Goal: Information Seeking & Learning: Learn about a topic

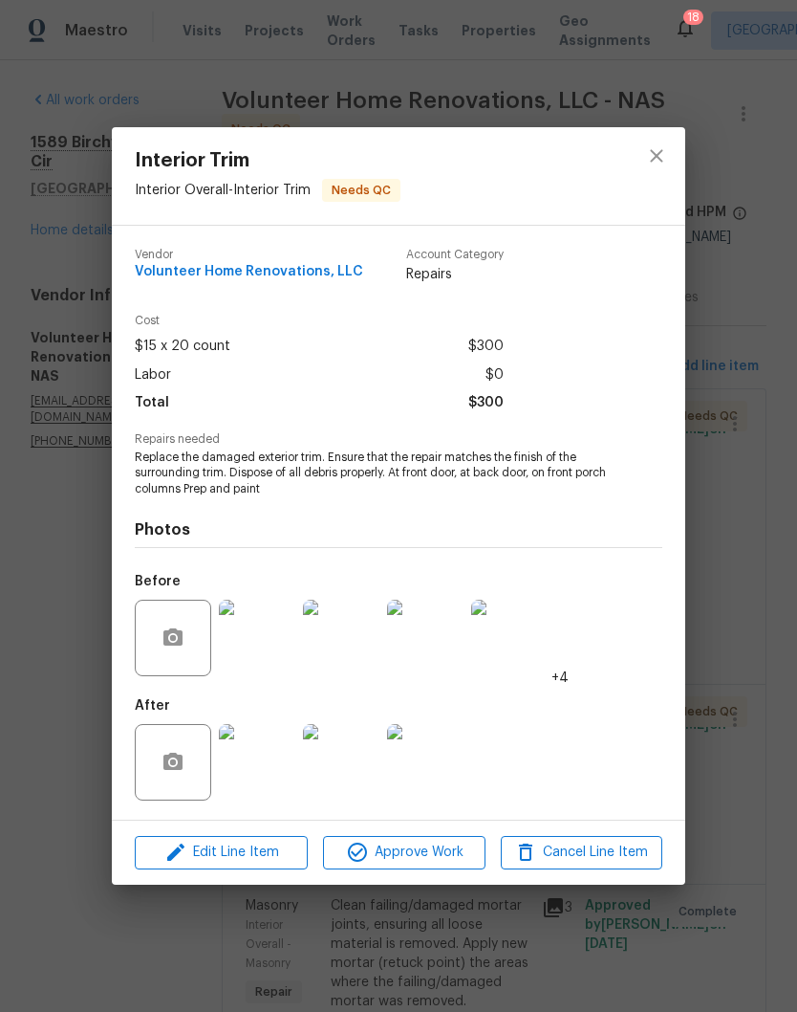
click at [274, 633] on img at bounding box center [257, 637] width 76 height 76
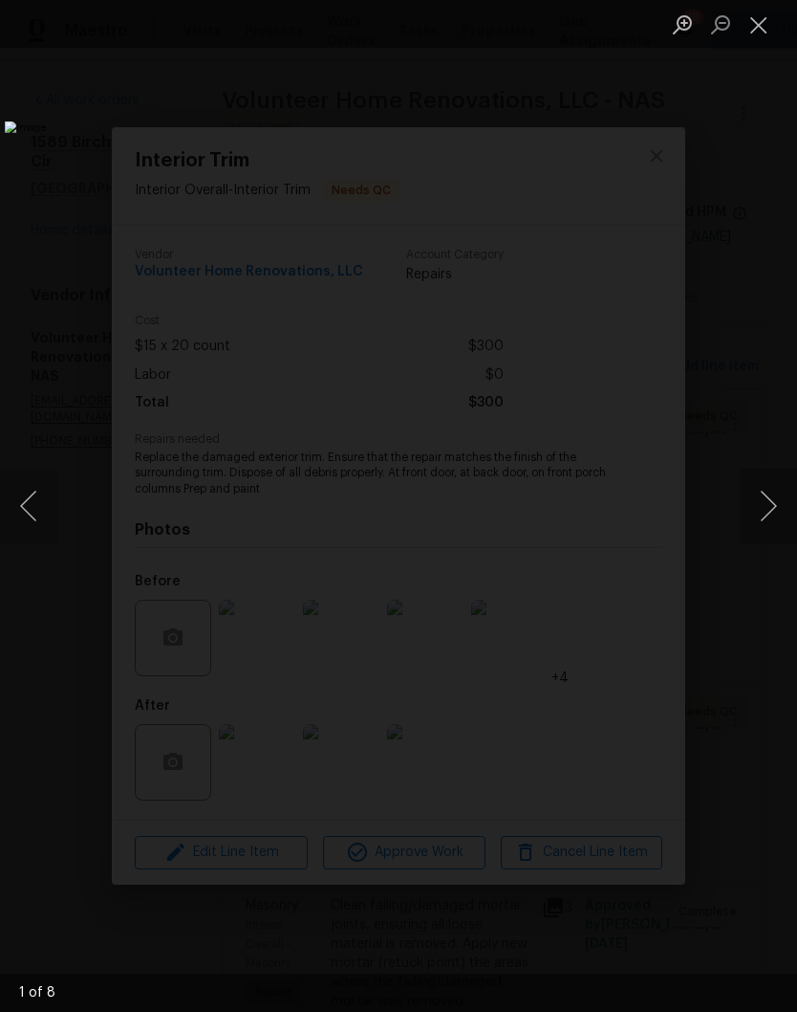
click at [765, 499] on button "Next image" at bounding box center [768, 506] width 57 height 76
click at [767, 510] on button "Next image" at bounding box center [768, 506] width 57 height 76
click at [769, 510] on button "Next image" at bounding box center [768, 506] width 57 height 76
click at [775, 511] on button "Next image" at bounding box center [768, 506] width 57 height 76
click at [772, 513] on button "Next image" at bounding box center [768, 506] width 57 height 76
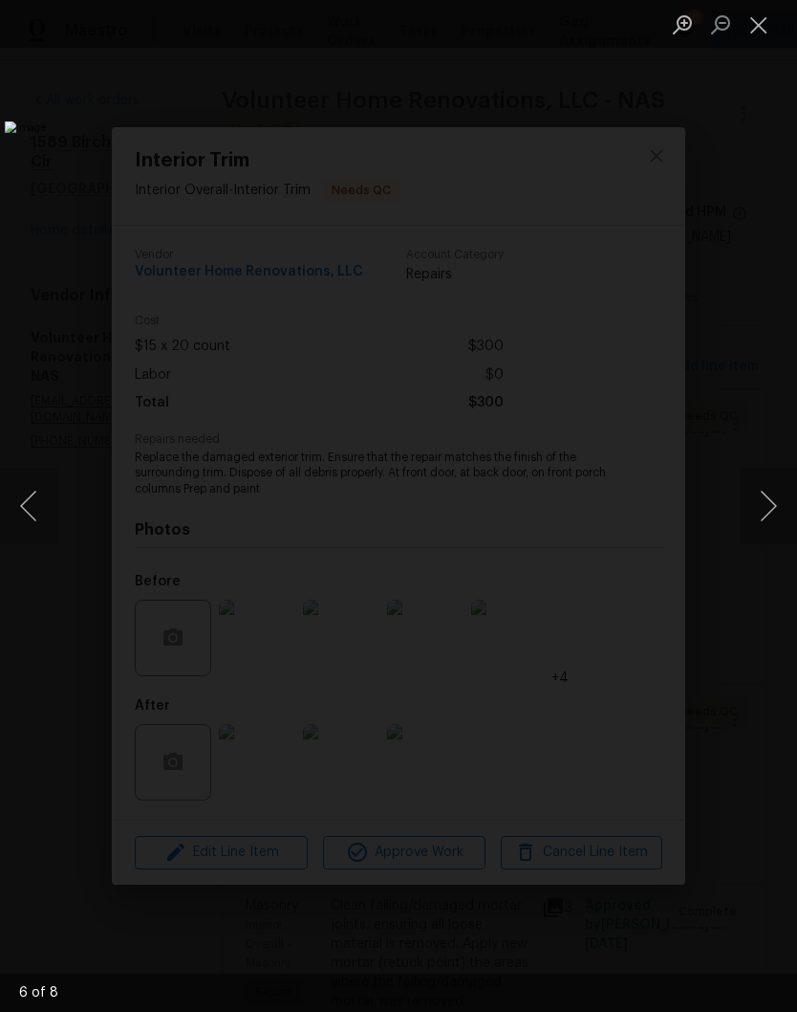
click at [767, 521] on button "Next image" at bounding box center [768, 506] width 57 height 76
click at [774, 515] on button "Next image" at bounding box center [768, 506] width 57 height 76
click at [774, 517] on button "Next image" at bounding box center [768, 506] width 57 height 76
click at [786, 511] on button "Next image" at bounding box center [768, 506] width 57 height 76
click at [768, 513] on button "Next image" at bounding box center [768, 506] width 57 height 76
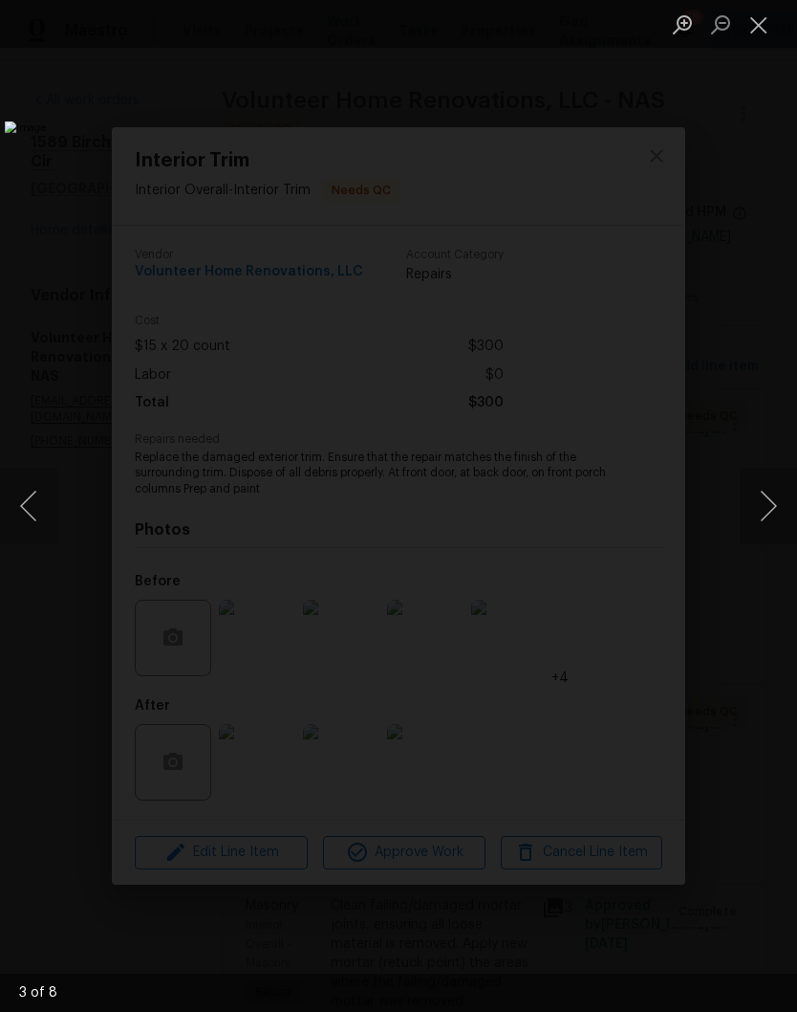
click at [756, 30] on button "Close lightbox" at bounding box center [759, 24] width 38 height 33
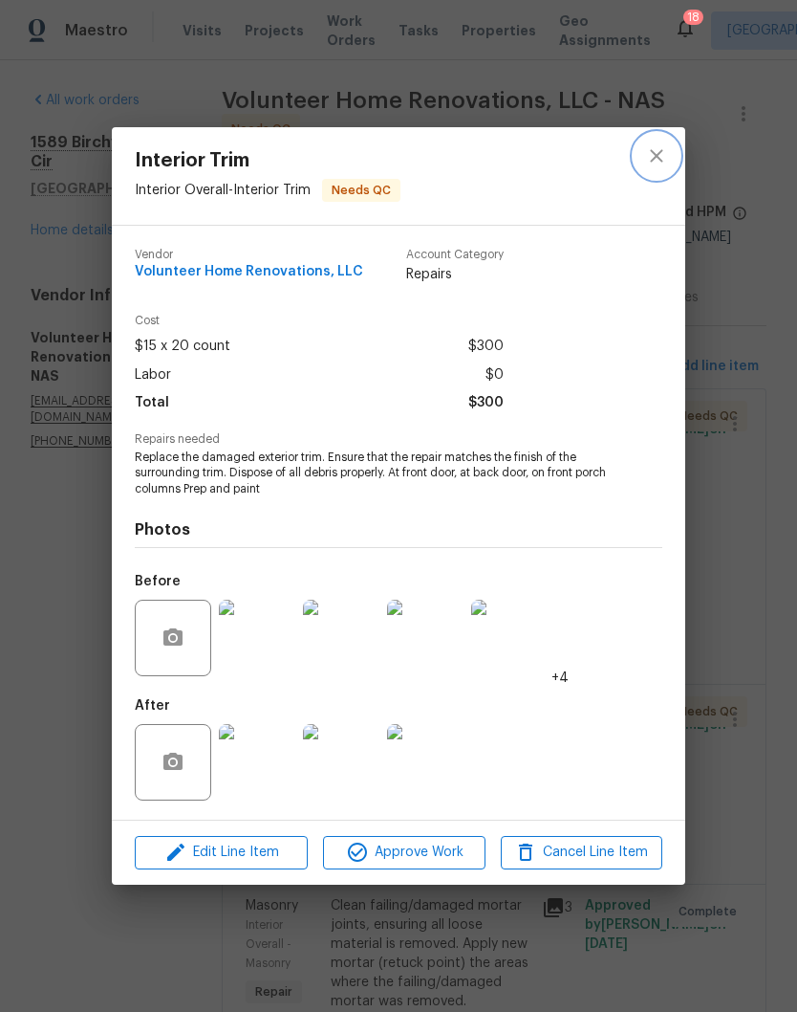
click at [663, 160] on icon "close" at bounding box center [656, 156] width 12 height 12
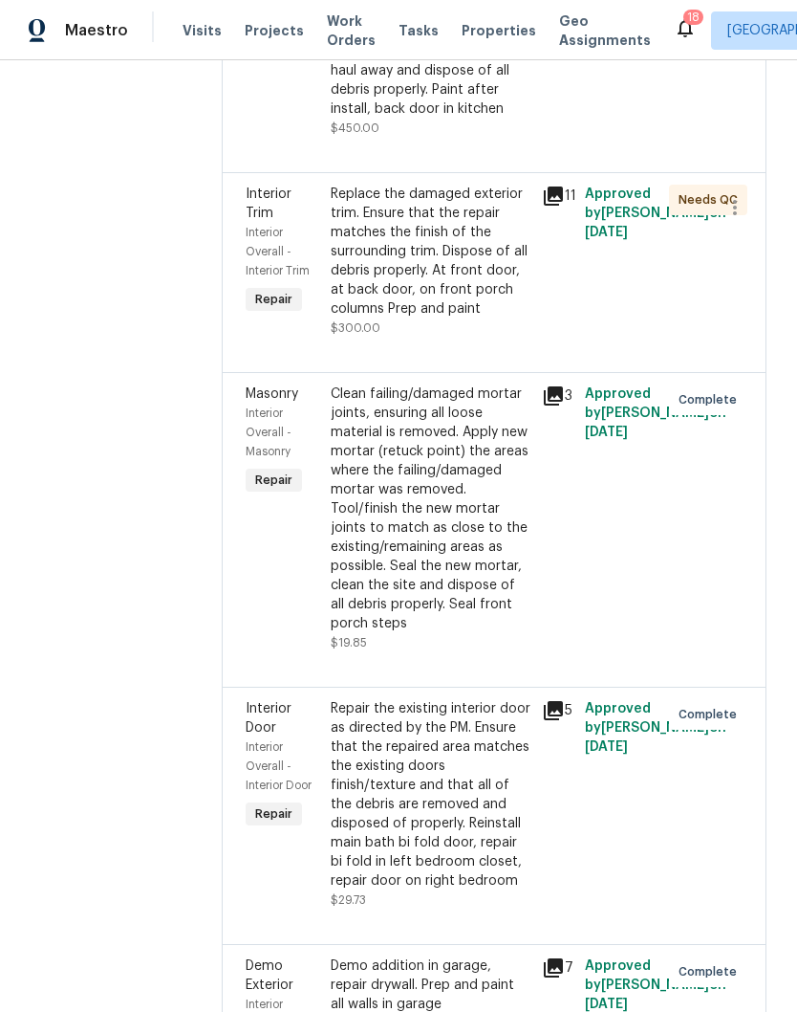
scroll to position [514, 0]
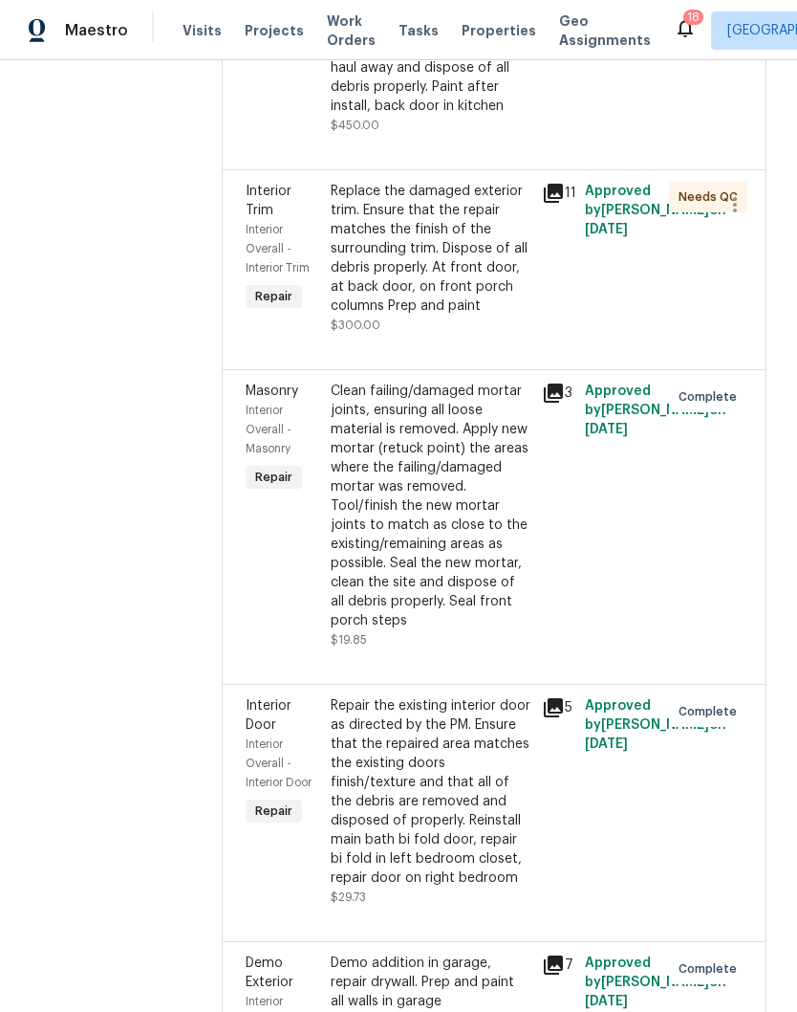
click at [511, 490] on div "Clean failing/damaged mortar joints, ensuring all loose material is removed. Ap…" at bounding box center [431, 505] width 201 height 249
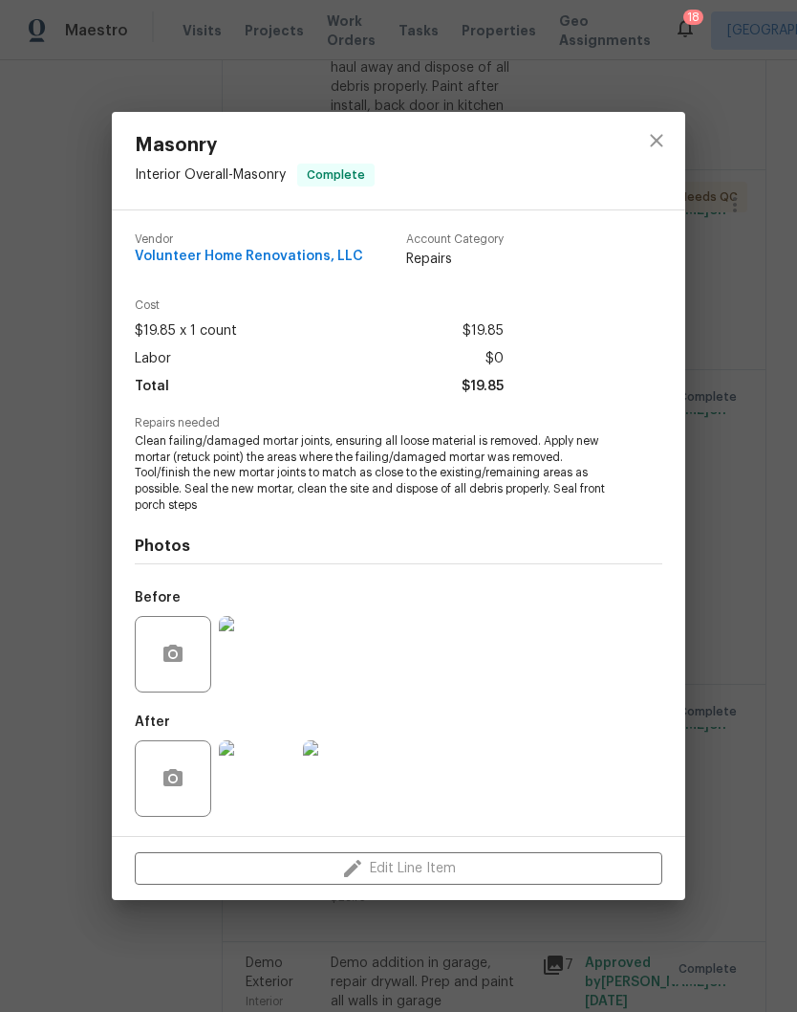
click at [265, 779] on img at bounding box center [257, 778] width 76 height 76
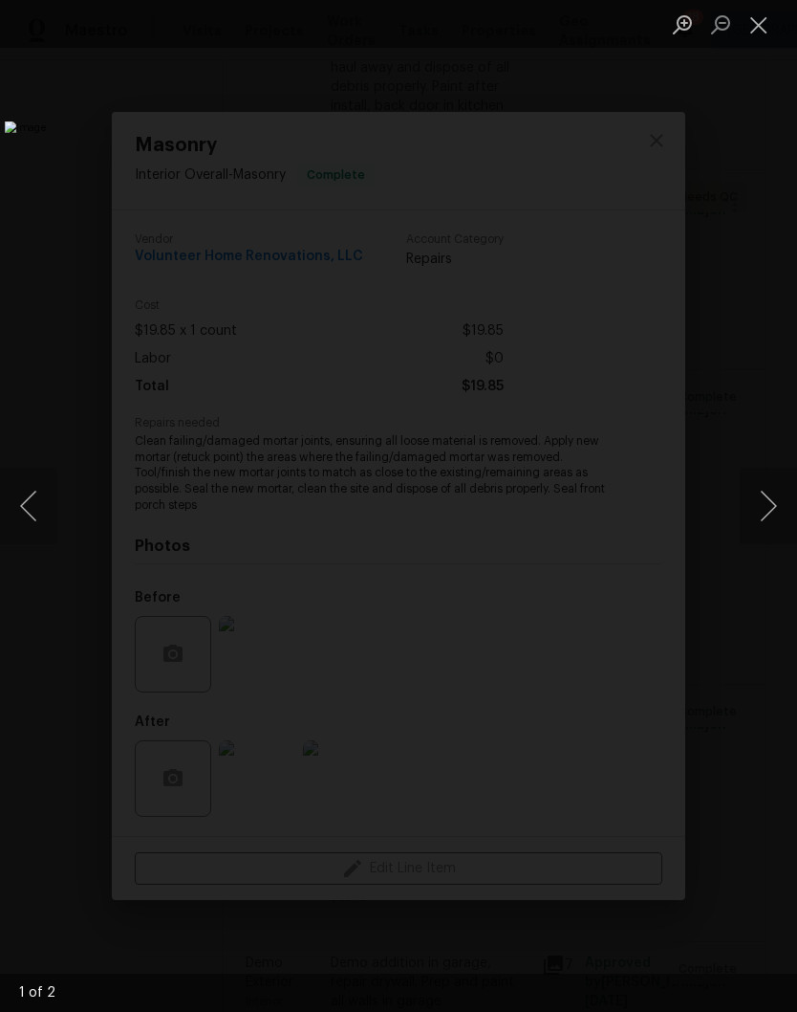
click at [759, 32] on button "Close lightbox" at bounding box center [759, 24] width 38 height 33
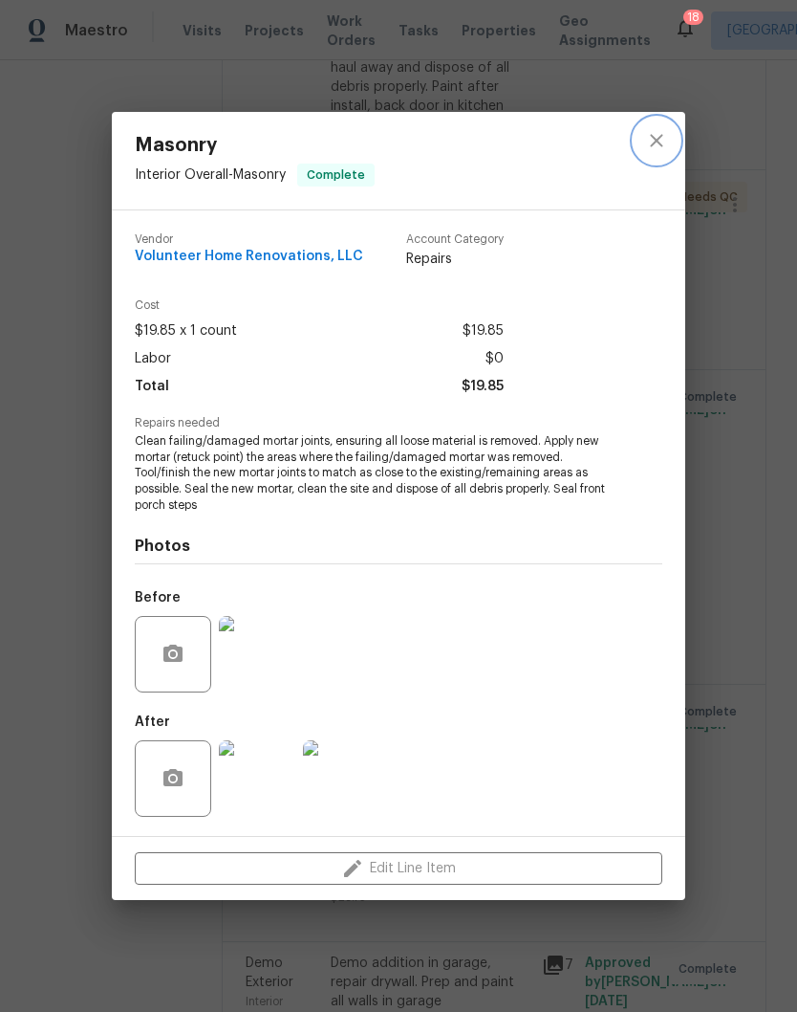
click at [660, 143] on icon "close" at bounding box center [656, 140] width 12 height 12
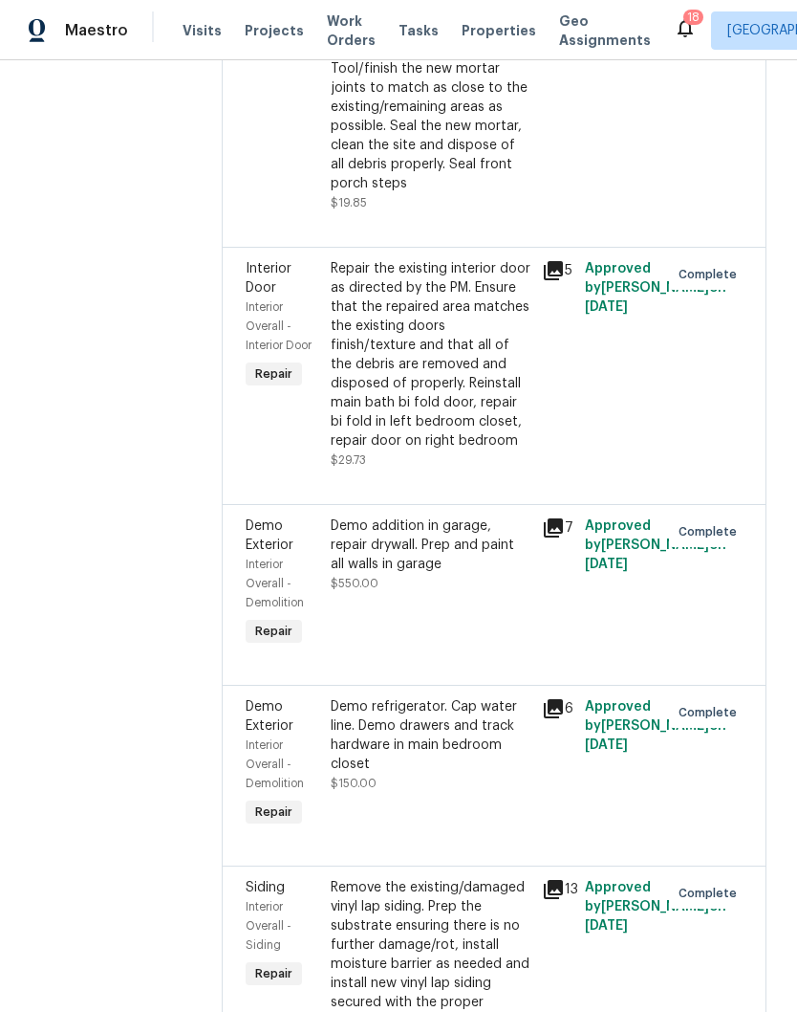
scroll to position [953, 0]
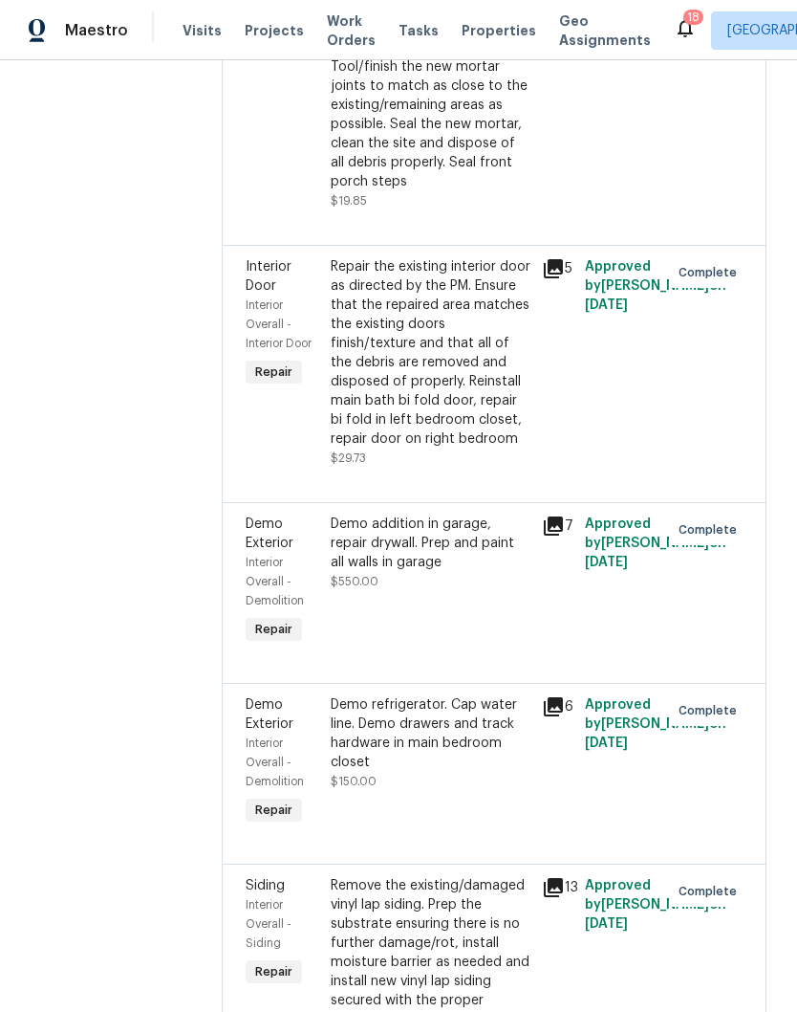
click at [526, 403] on div "Repair the existing interior door as directed by the PM. Ensure that the repair…" at bounding box center [431, 352] width 201 height 191
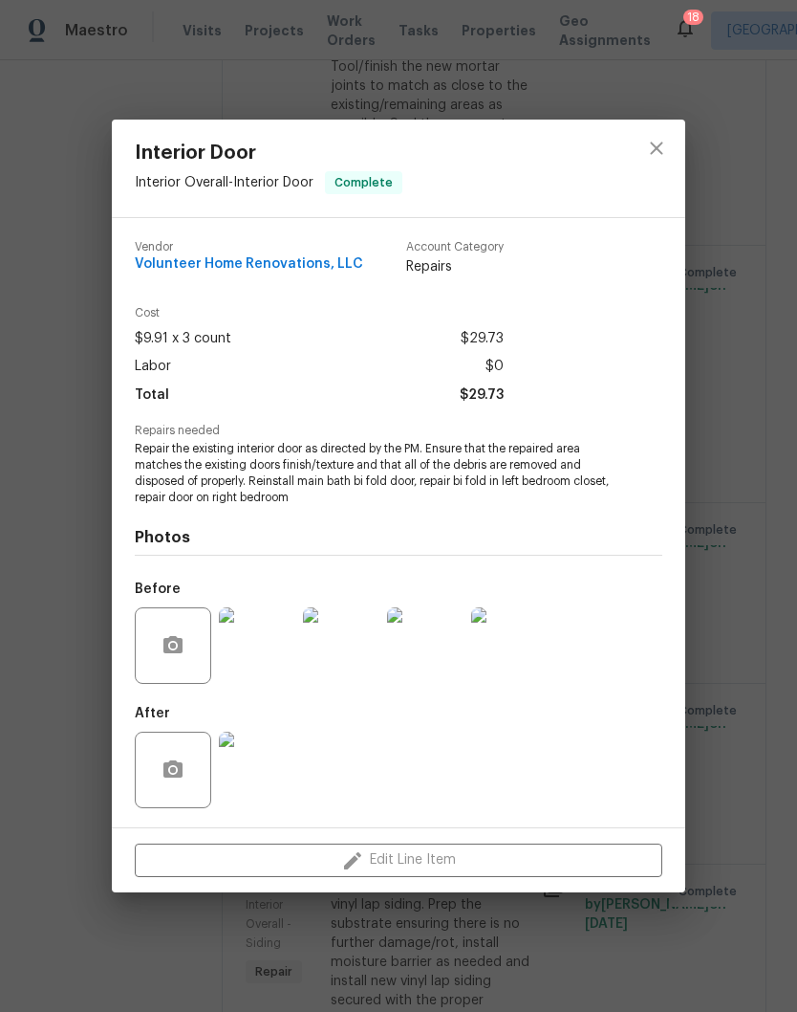
click at [264, 762] on img at bounding box center [257, 769] width 76 height 76
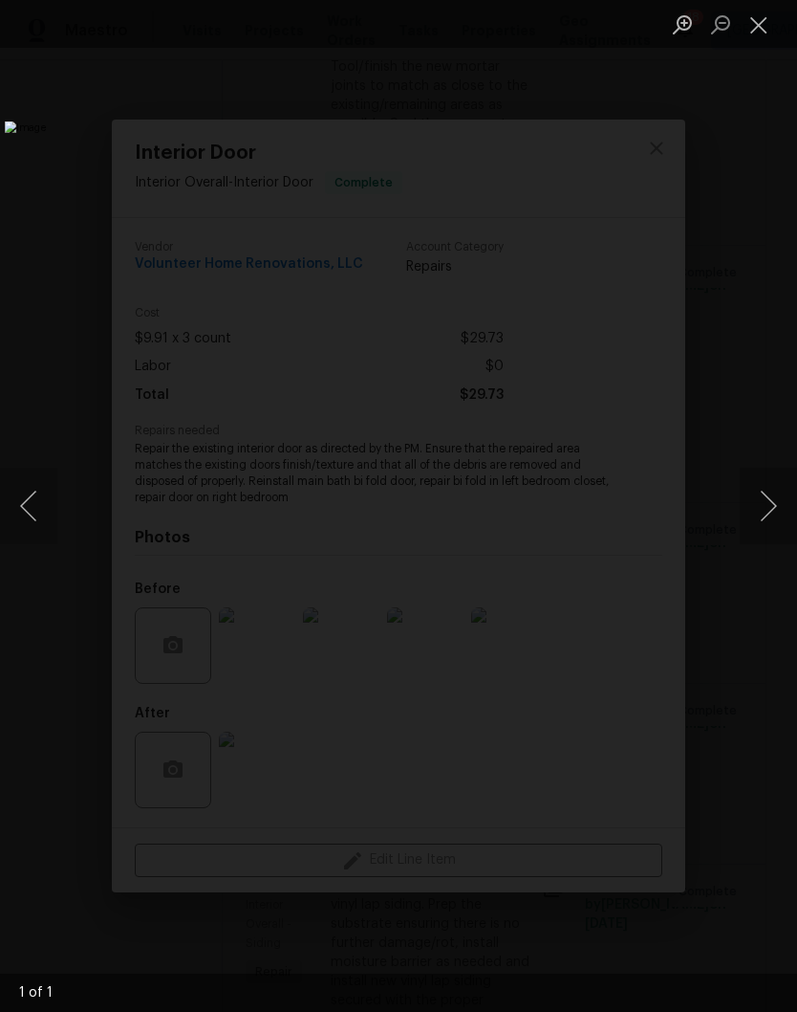
click at [756, 38] on button "Close lightbox" at bounding box center [759, 24] width 38 height 33
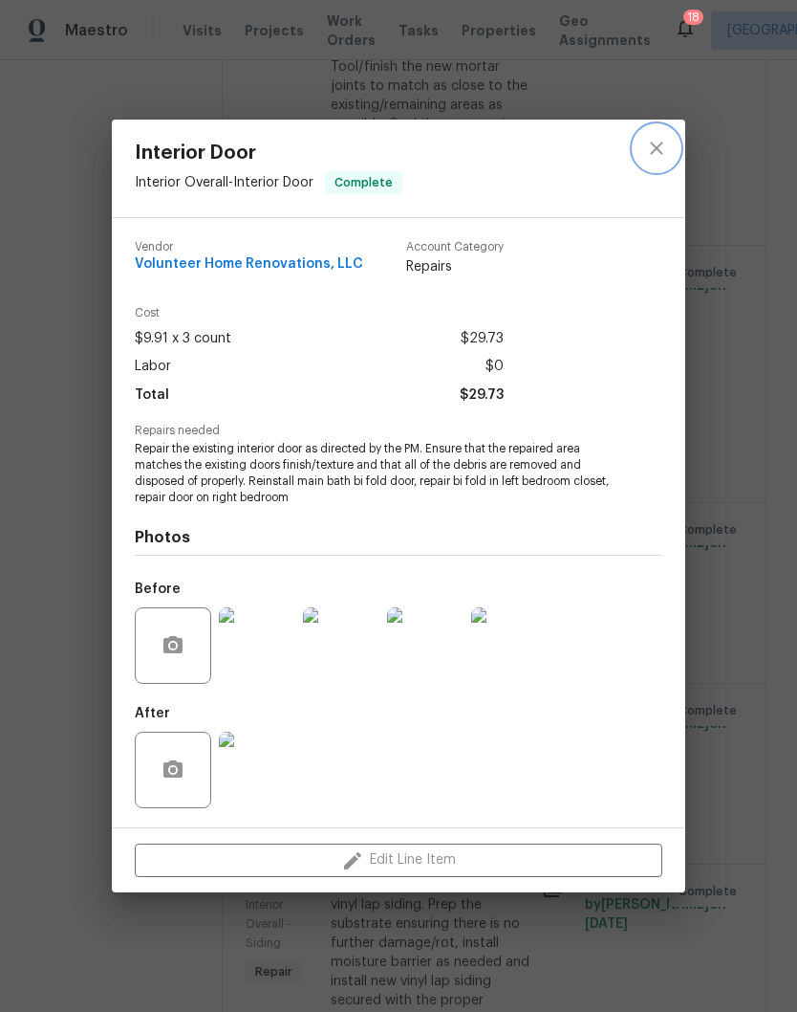
click at [656, 153] on icon "close" at bounding box center [656, 148] width 23 height 23
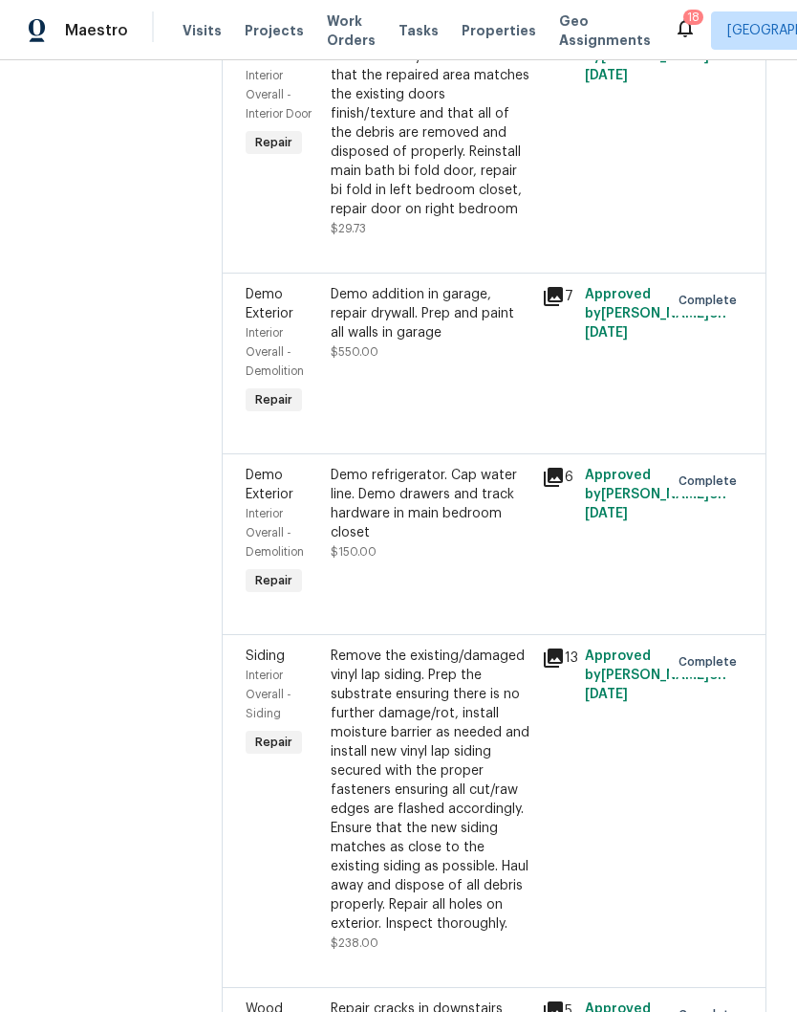
scroll to position [1186, 0]
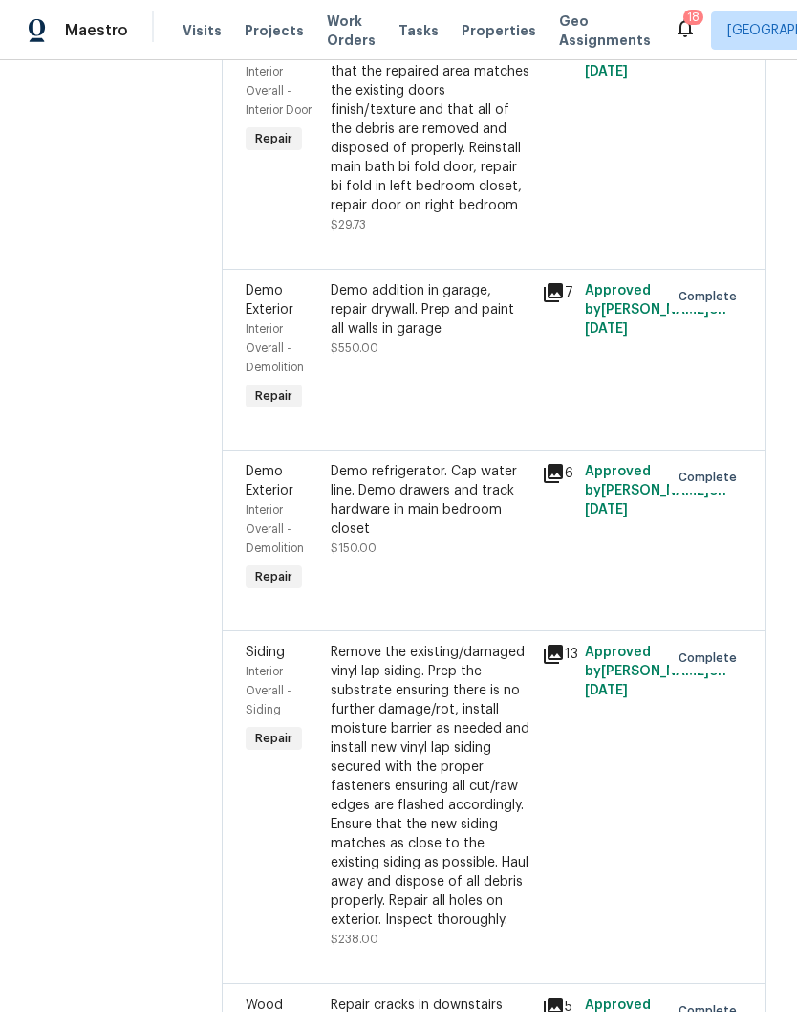
click at [508, 338] on div "Demo addition in garage, repair drywall. Prep and paint all walls in garage" at bounding box center [431, 309] width 201 height 57
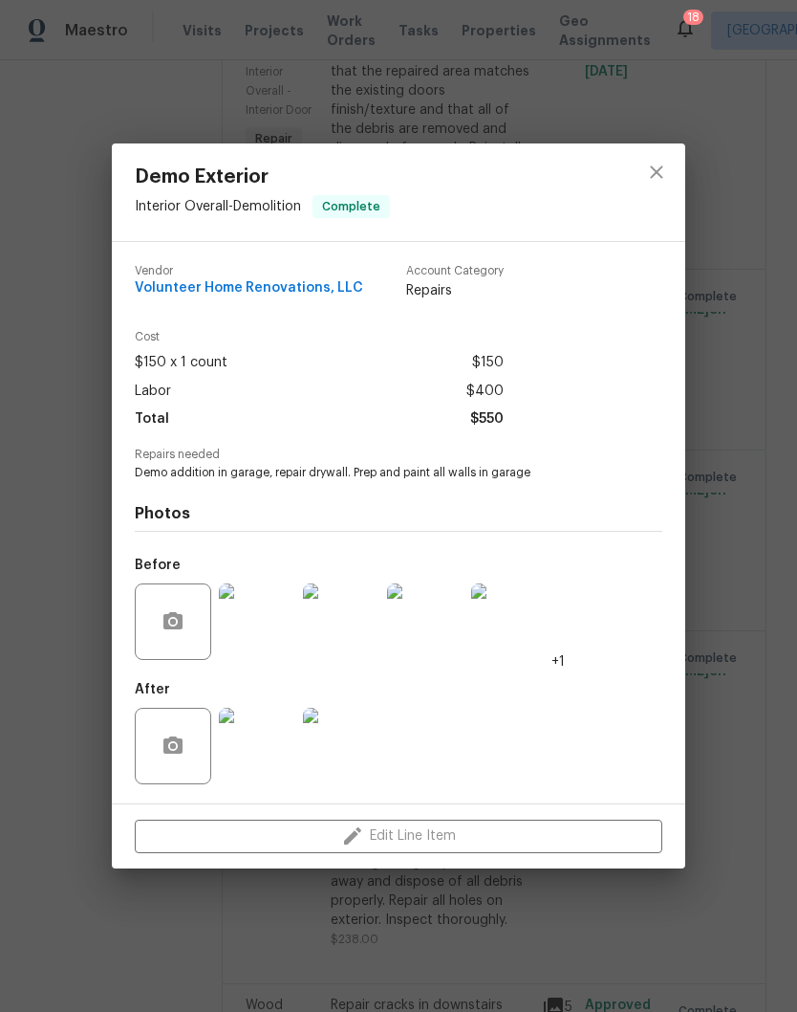
click at [266, 629] on img at bounding box center [257, 621] width 76 height 76
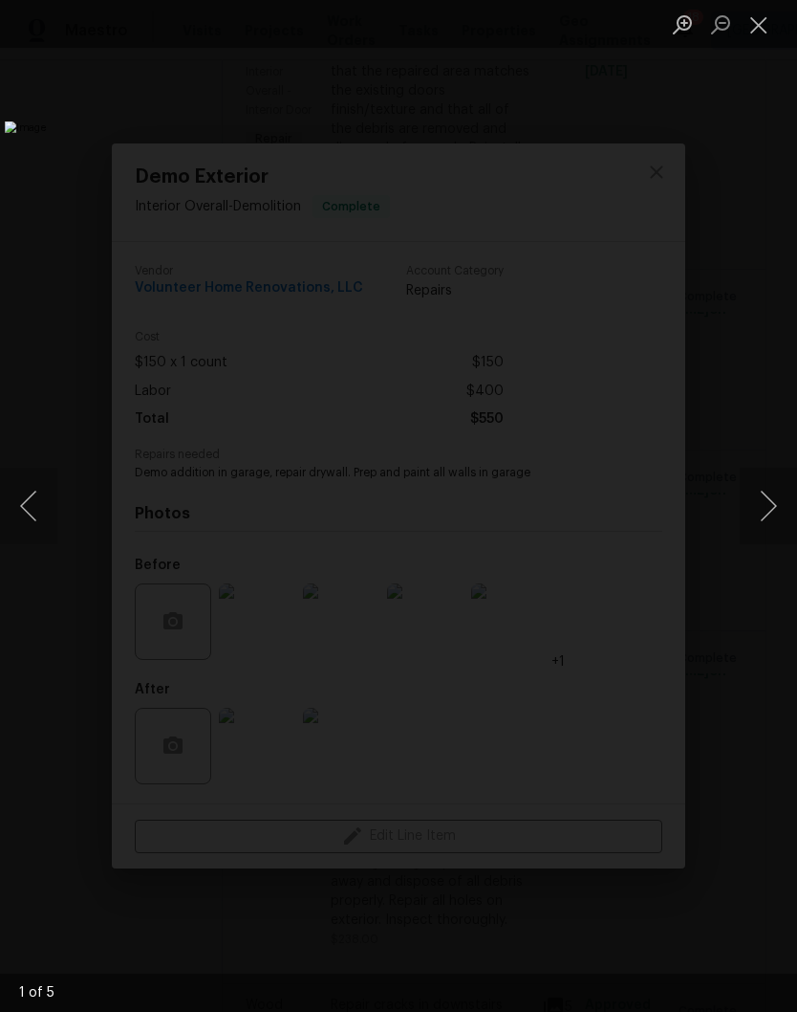
click at [773, 511] on button "Next image" at bounding box center [768, 506] width 57 height 76
click at [771, 517] on button "Next image" at bounding box center [768, 506] width 57 height 76
click at [776, 517] on button "Next image" at bounding box center [768, 506] width 57 height 76
click at [772, 484] on button "Next image" at bounding box center [768, 506] width 57 height 76
click at [774, 504] on button "Next image" at bounding box center [768, 506] width 57 height 76
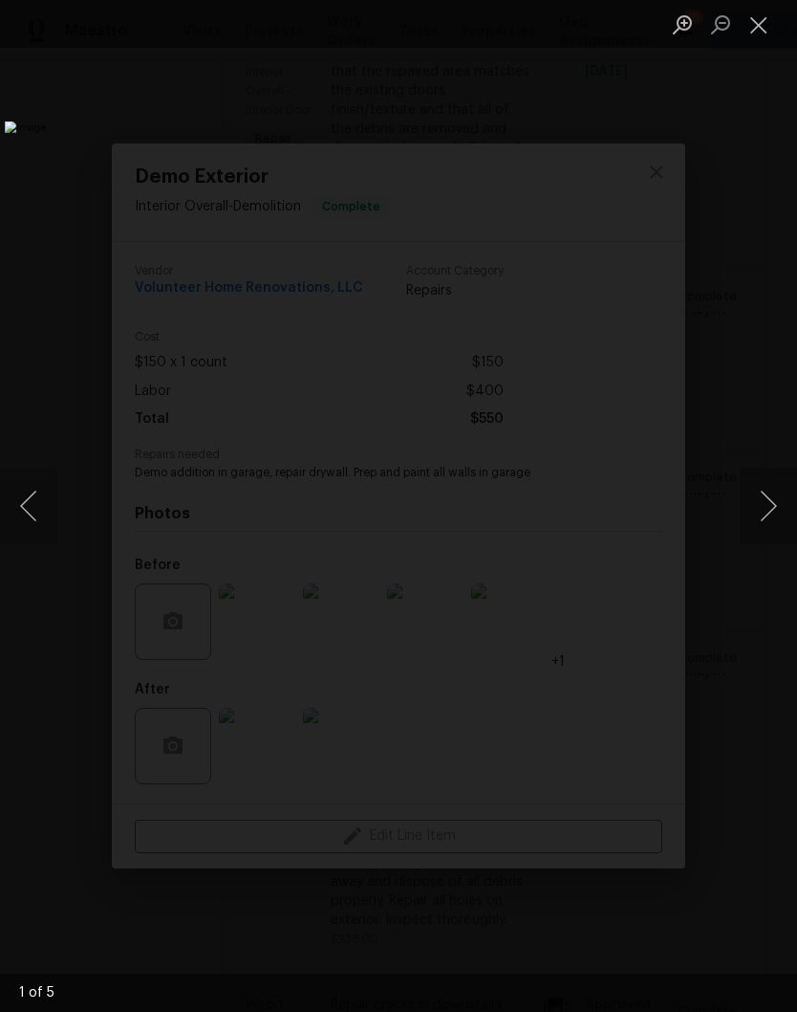
click at [766, 515] on button "Next image" at bounding box center [768, 506] width 57 height 76
click at [765, 532] on button "Next image" at bounding box center [768, 506] width 57 height 76
click at [755, 36] on button "Close lightbox" at bounding box center [759, 24] width 38 height 33
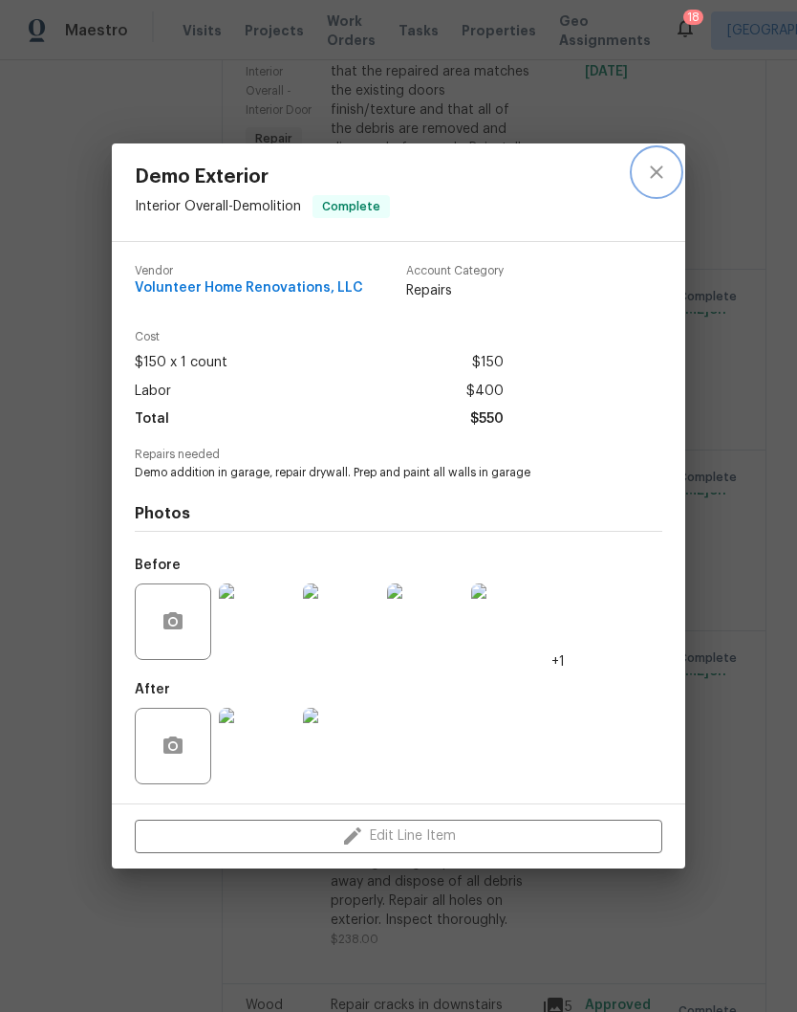
click at [662, 179] on icon "close" at bounding box center [656, 172] width 23 height 23
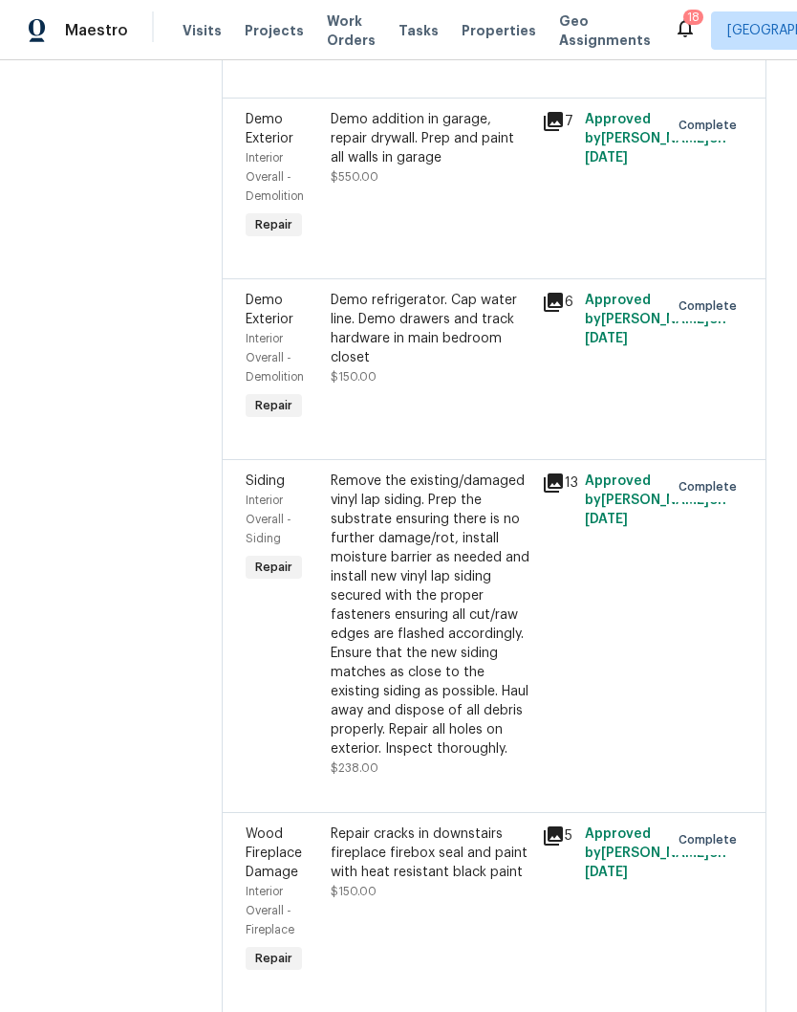
scroll to position [1365, 0]
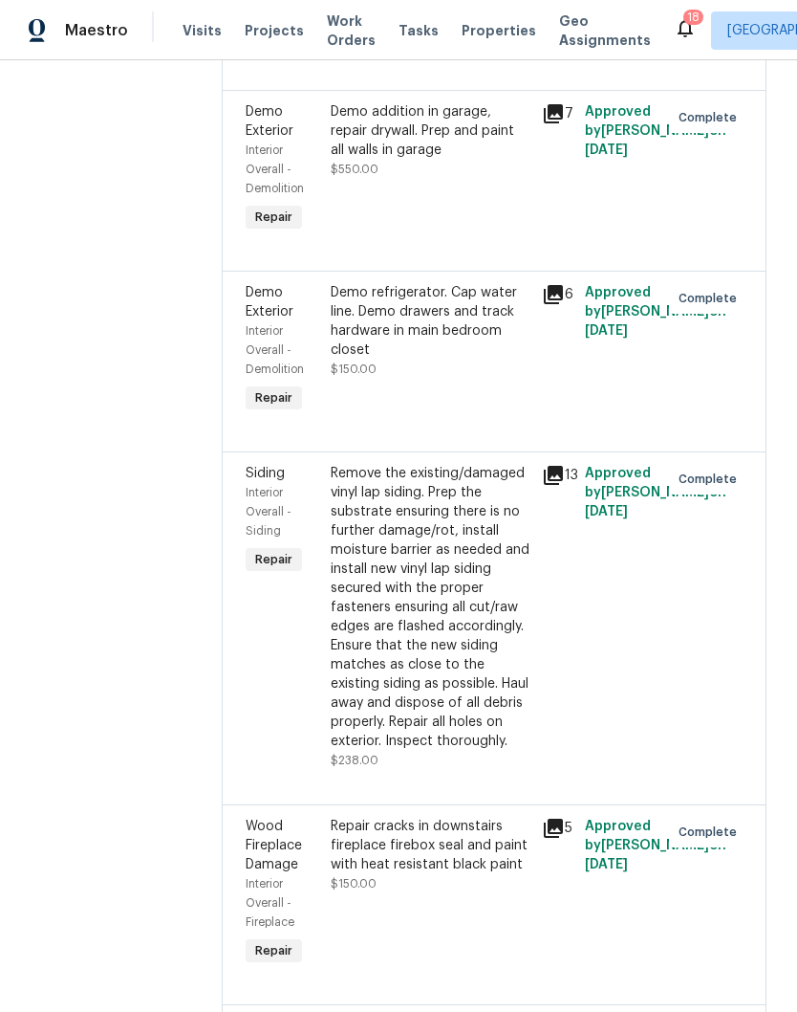
click at [531, 359] on div "Demo refrigerator. Cap water line. Demo drawers and track hardware in main bedr…" at bounding box center [431, 321] width 201 height 76
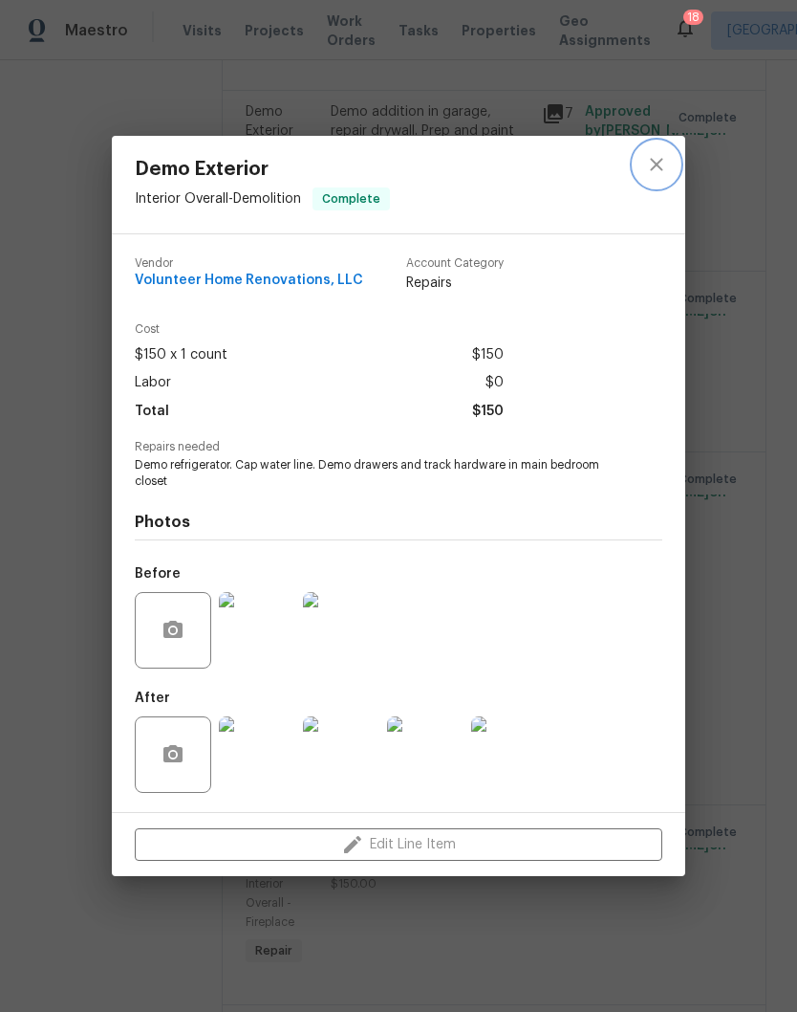
click at [657, 169] on icon "close" at bounding box center [656, 164] width 23 height 23
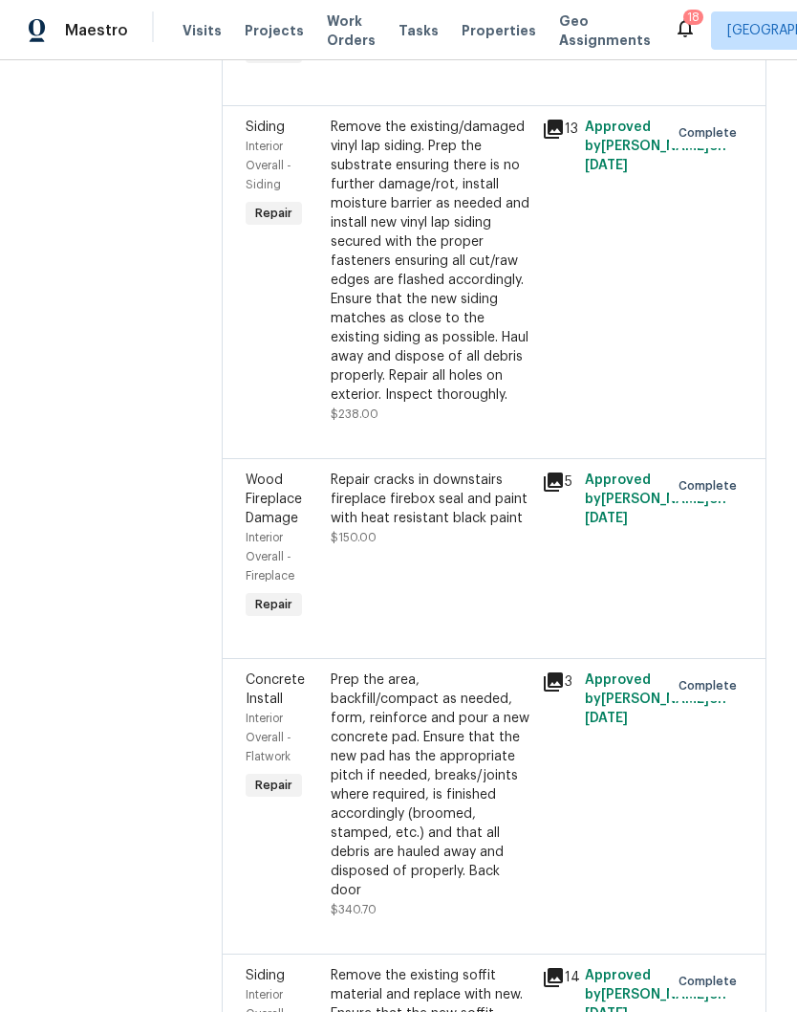
scroll to position [1712, 0]
click at [531, 325] on div "Remove the existing/damaged vinyl lap siding. Prep the substrate ensuring there…" at bounding box center [431, 260] width 201 height 287
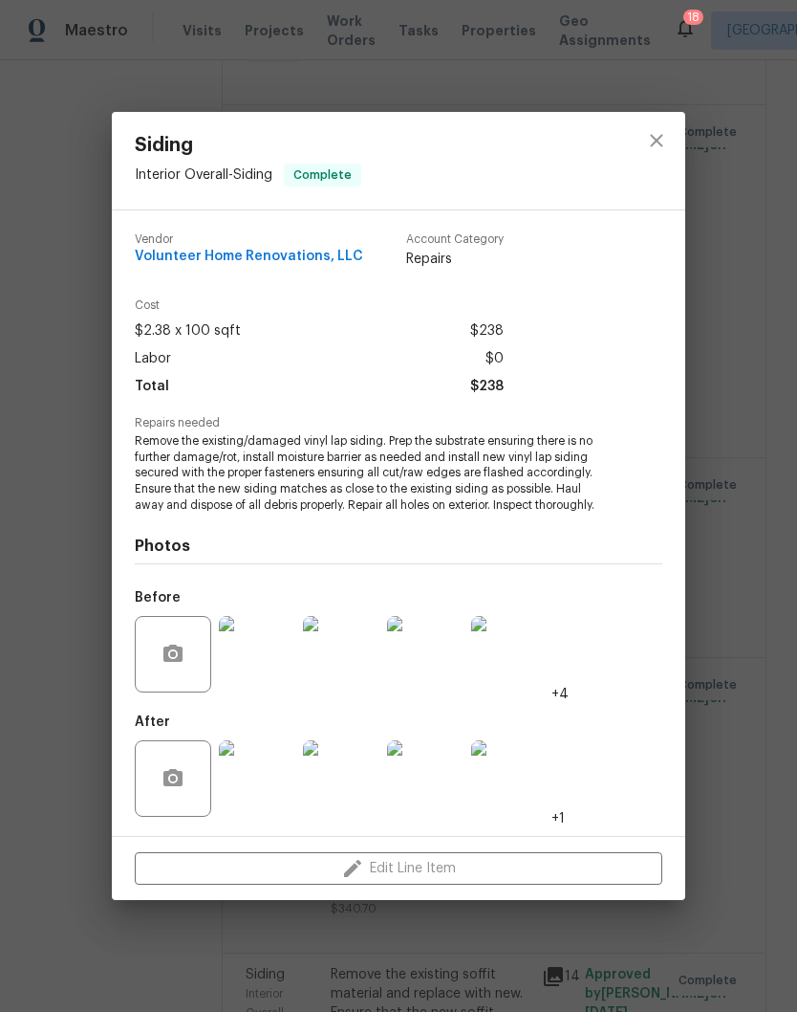
click at [271, 663] on img at bounding box center [257, 654] width 76 height 76
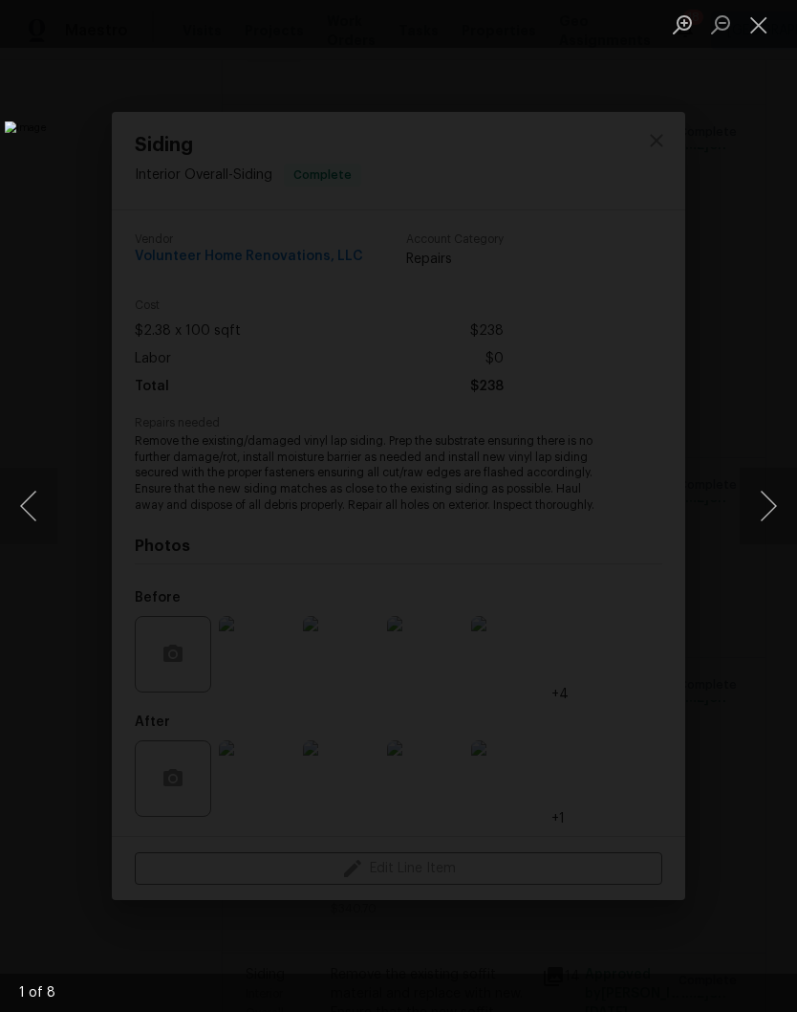
click at [771, 511] on button "Next image" at bounding box center [768, 506] width 57 height 76
click at [769, 501] on button "Next image" at bounding box center [768, 506] width 57 height 76
click at [766, 515] on button "Next image" at bounding box center [768, 506] width 57 height 76
click at [769, 511] on button "Next image" at bounding box center [768, 506] width 57 height 76
click at [770, 513] on button "Next image" at bounding box center [768, 506] width 57 height 76
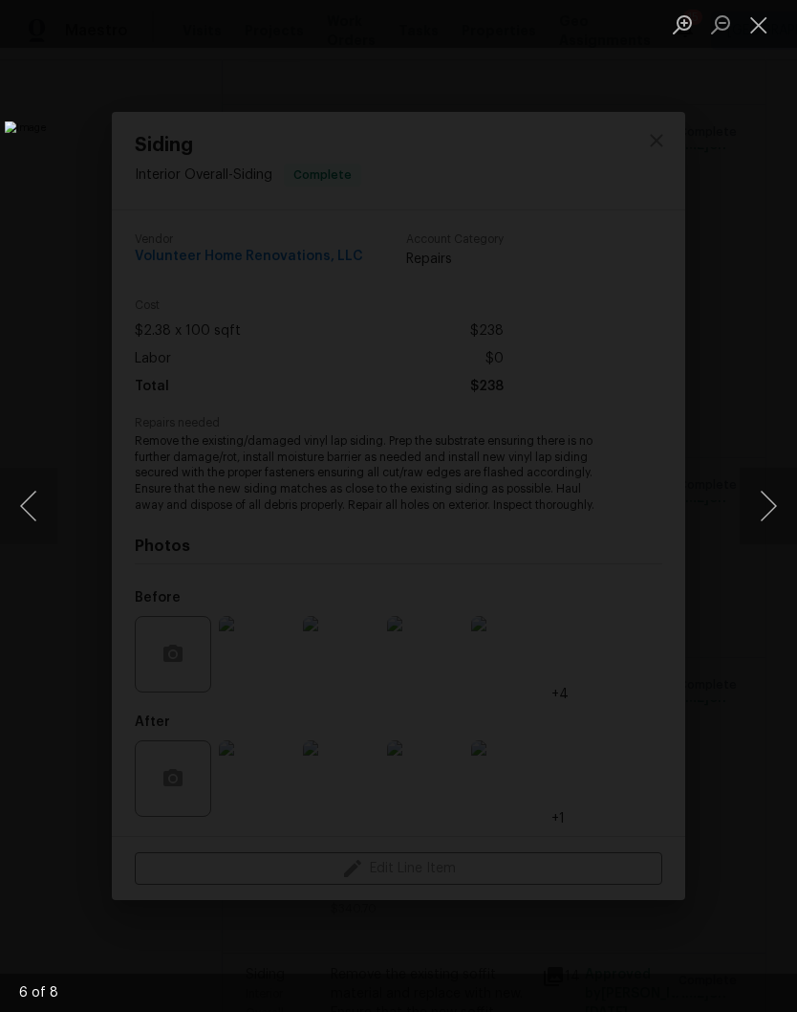
click at [760, 27] on button "Close lightbox" at bounding box center [759, 24] width 38 height 33
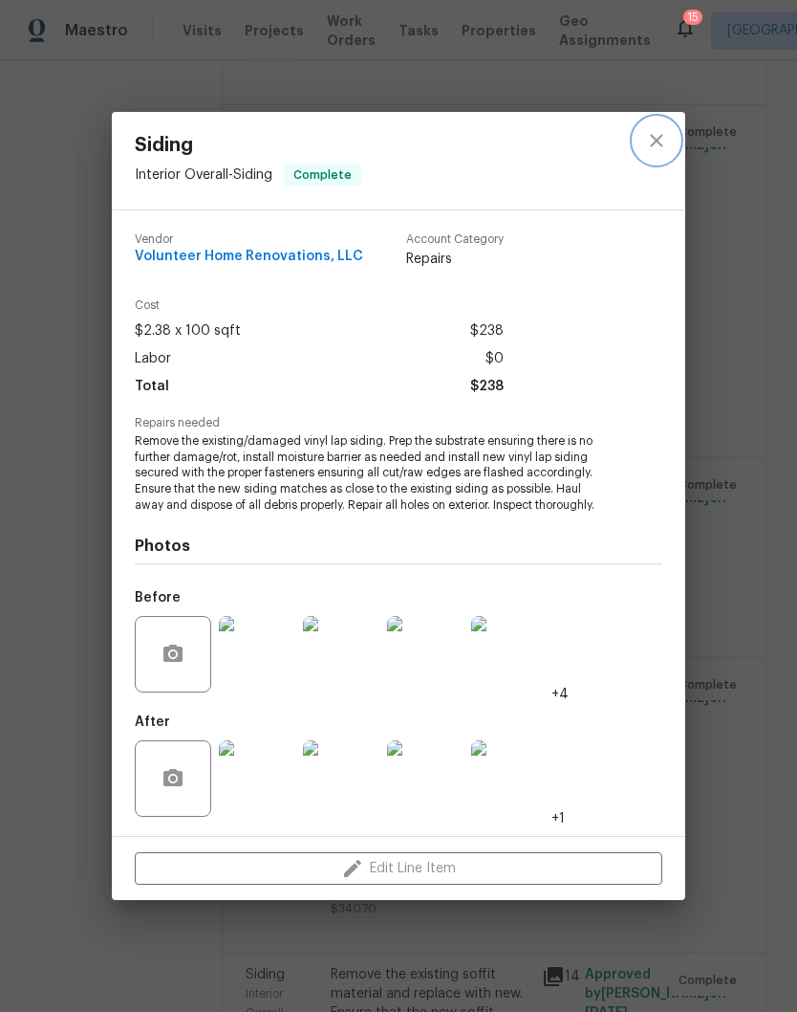
click at [650, 148] on icon "close" at bounding box center [656, 140] width 23 height 23
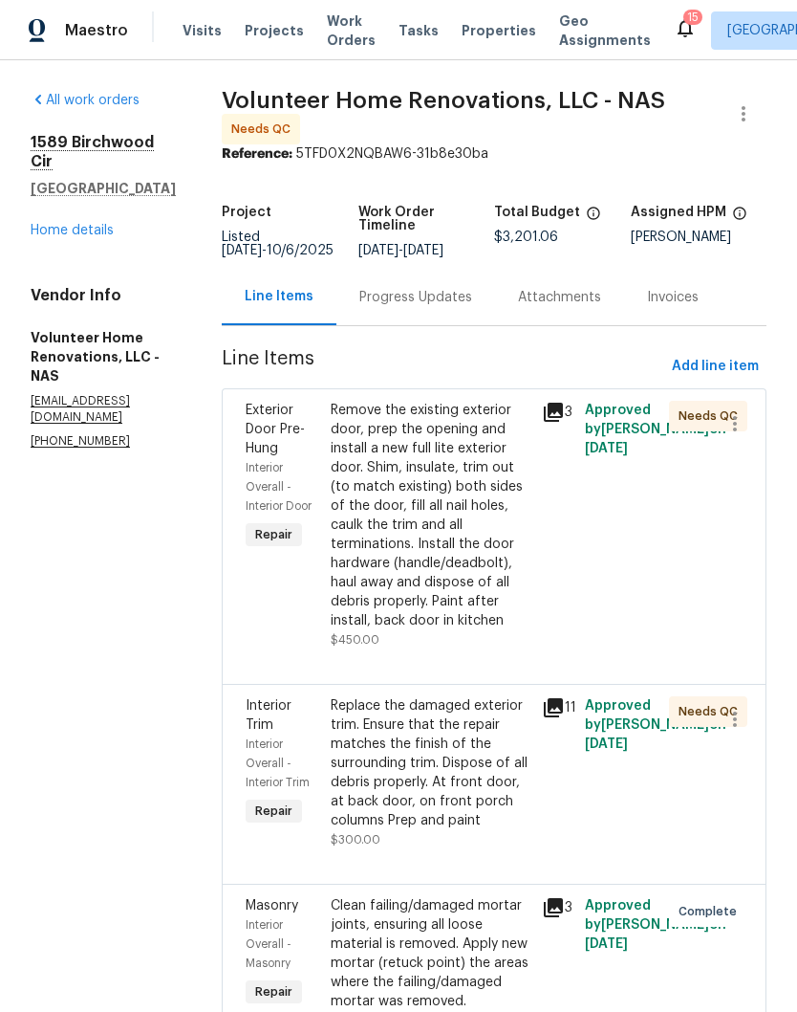
scroll to position [0, 0]
click at [90, 224] on link "Home details" at bounding box center [72, 230] width 83 height 13
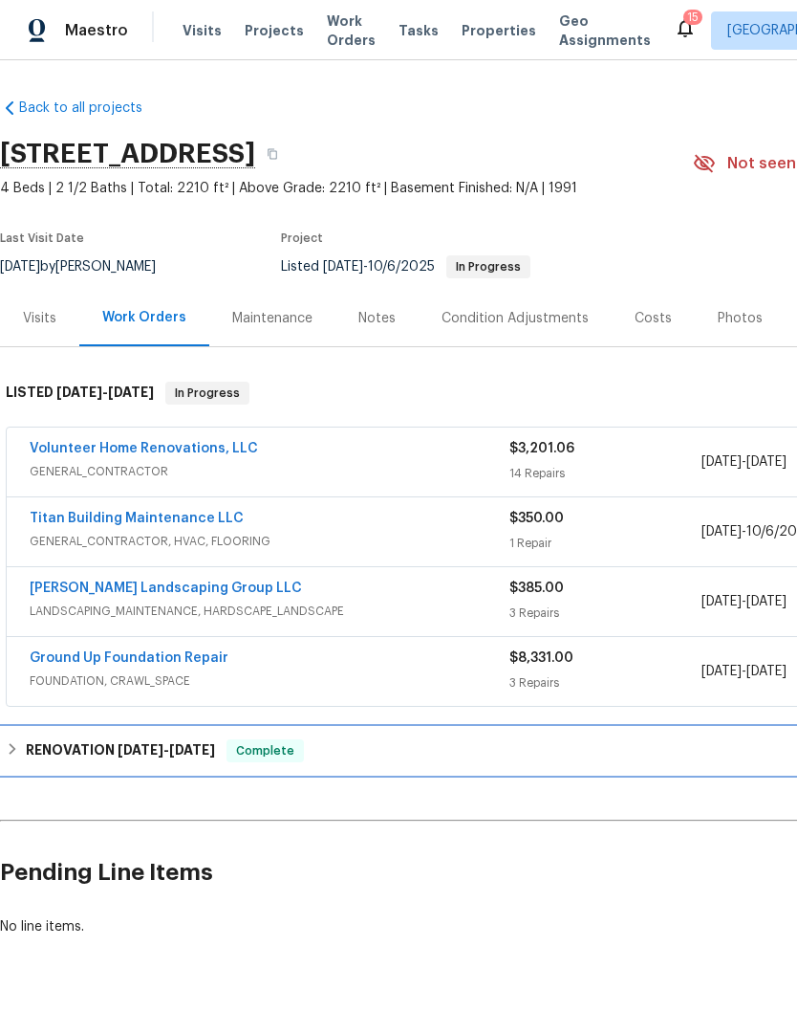
click at [107, 749] on h6 "RENOVATION [DATE] - [DATE]" at bounding box center [120, 750] width 189 height 23
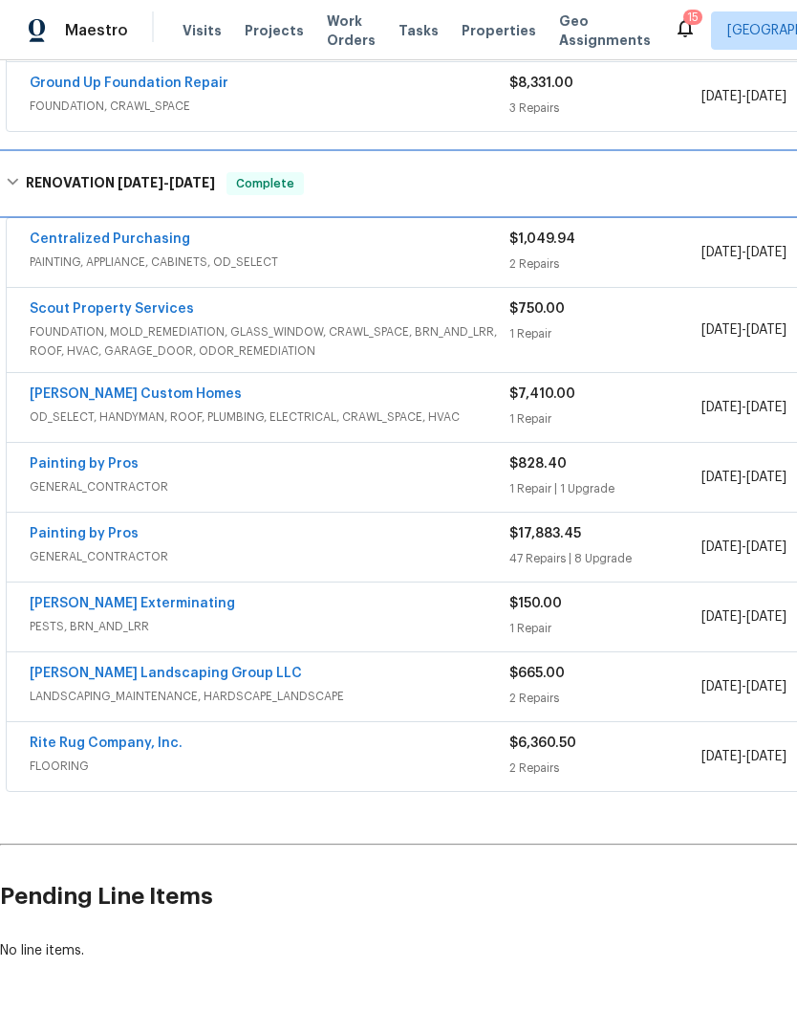
scroll to position [574, 0]
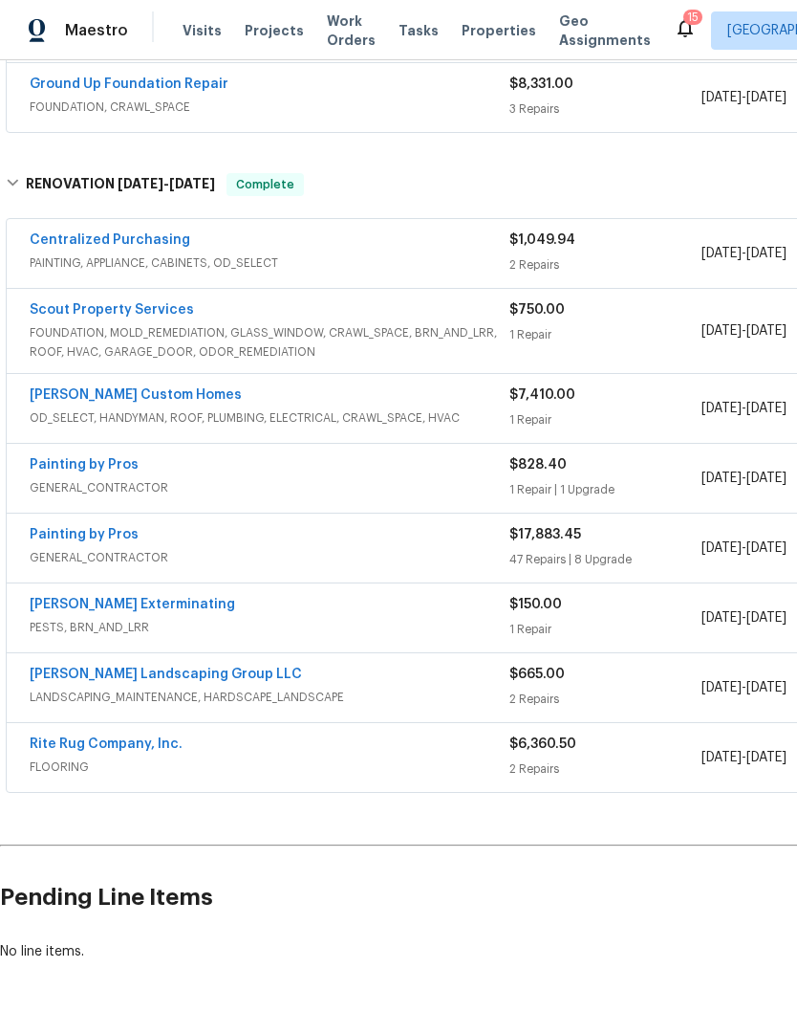
click at [150, 609] on link "[PERSON_NAME] Exterminating" at bounding box center [133, 604] width 206 height 13
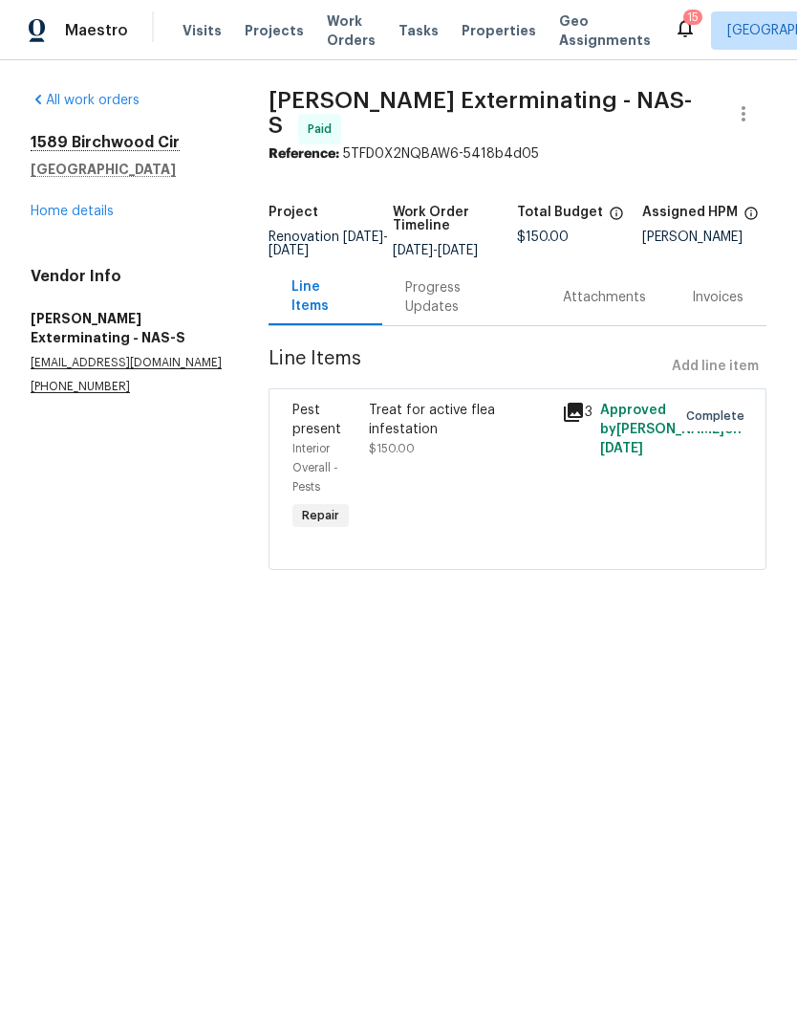
click at [89, 214] on link "Home details" at bounding box center [72, 211] width 83 height 13
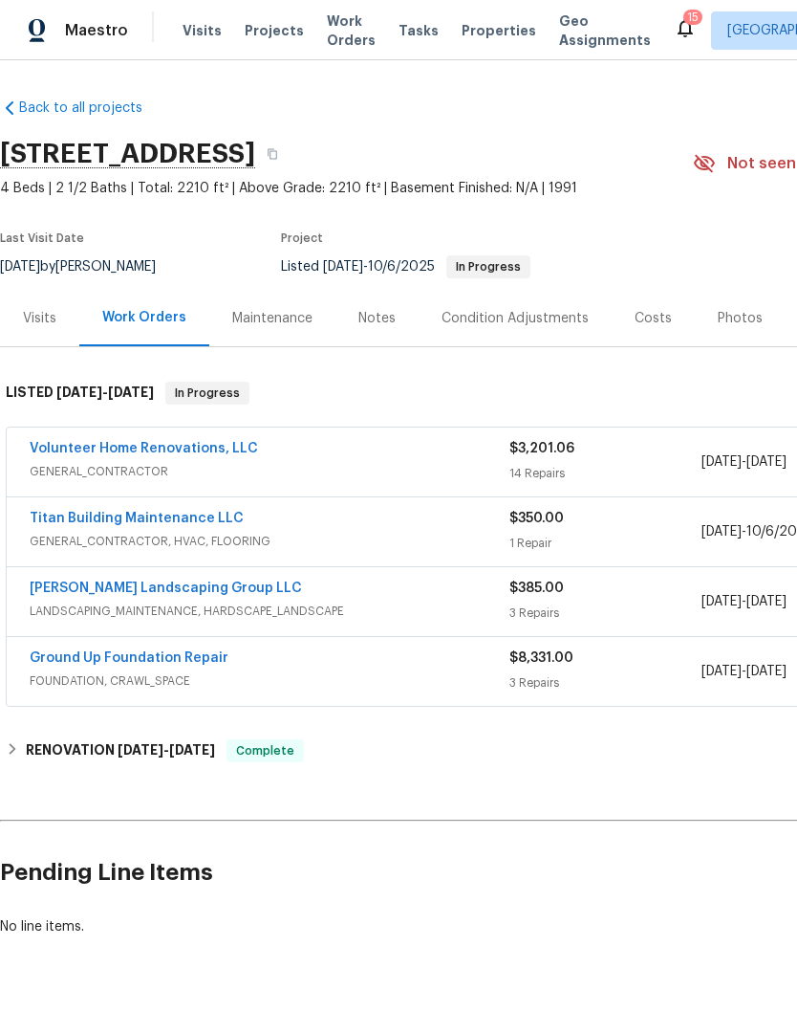
click at [184, 664] on link "Ground Up Foundation Repair" at bounding box center [129, 657] width 199 height 13
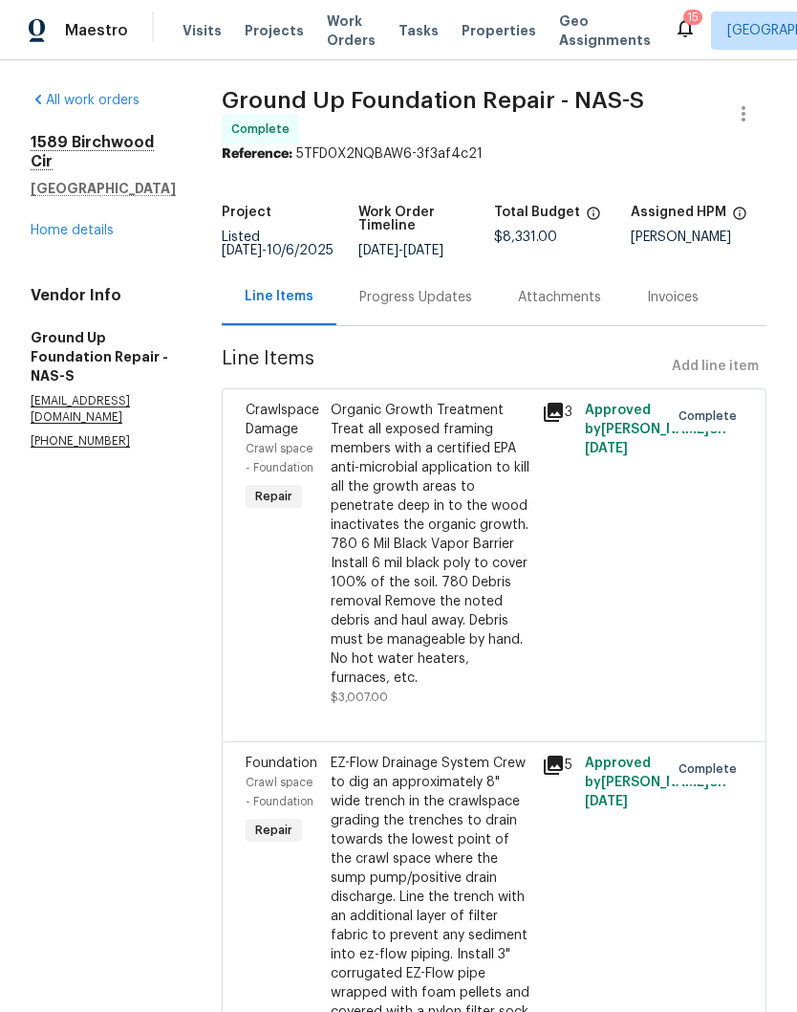
click at [81, 237] on link "Home details" at bounding box center [72, 230] width 83 height 13
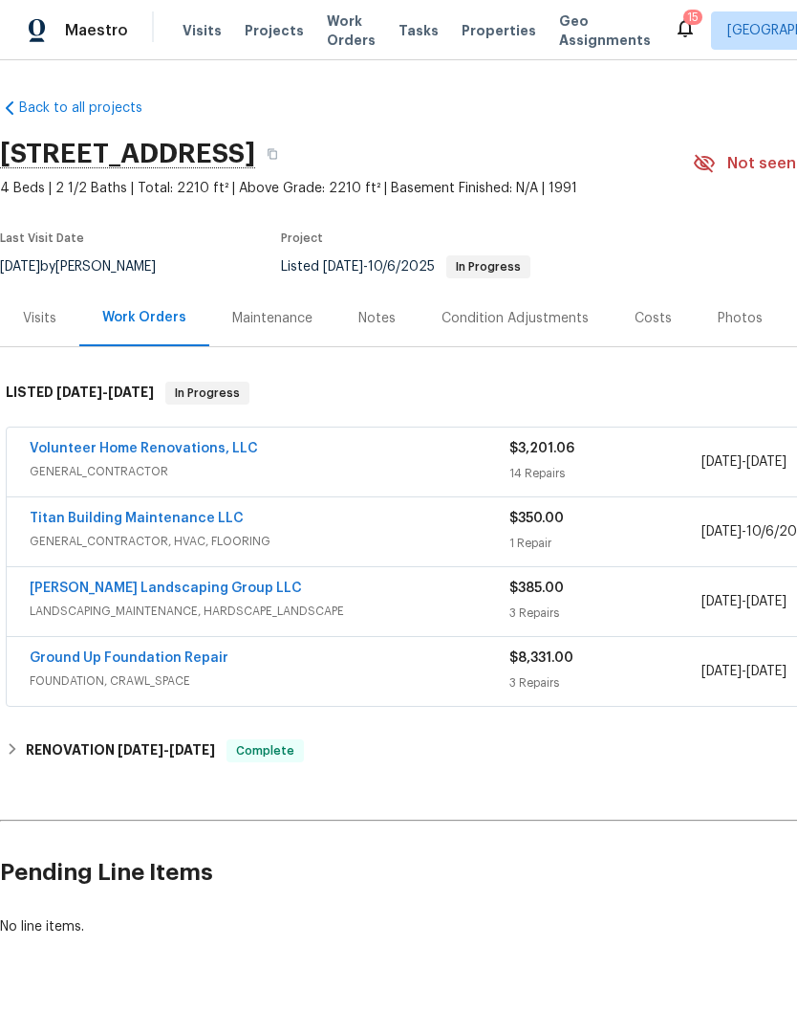
click at [170, 662] on link "Ground Up Foundation Repair" at bounding box center [129, 657] width 199 height 13
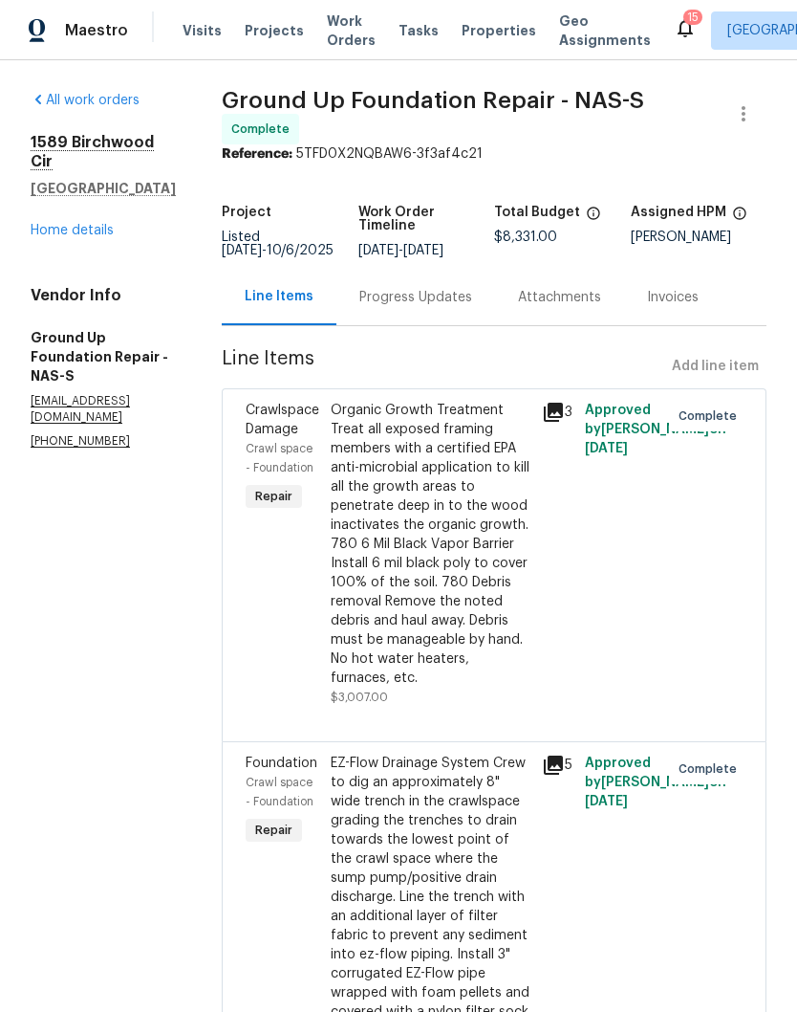
click at [94, 237] on link "Home details" at bounding box center [72, 230] width 83 height 13
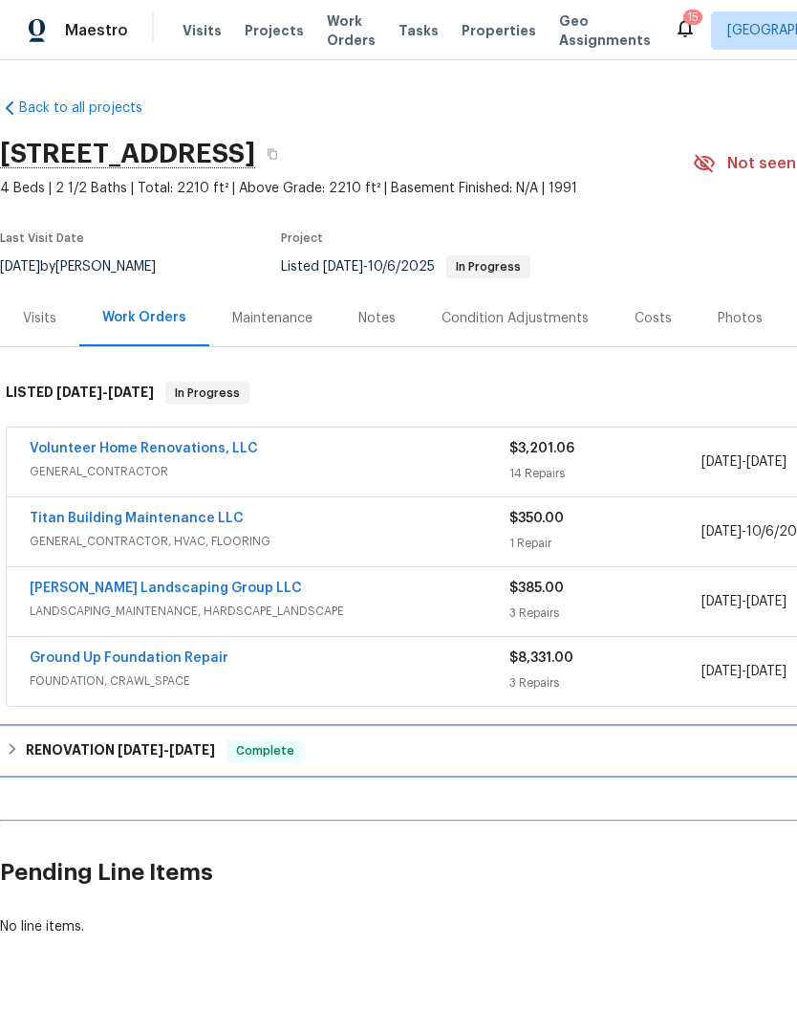
click at [109, 740] on h6 "RENOVATION [DATE] - [DATE]" at bounding box center [120, 750] width 189 height 23
